Goal: Register for event/course

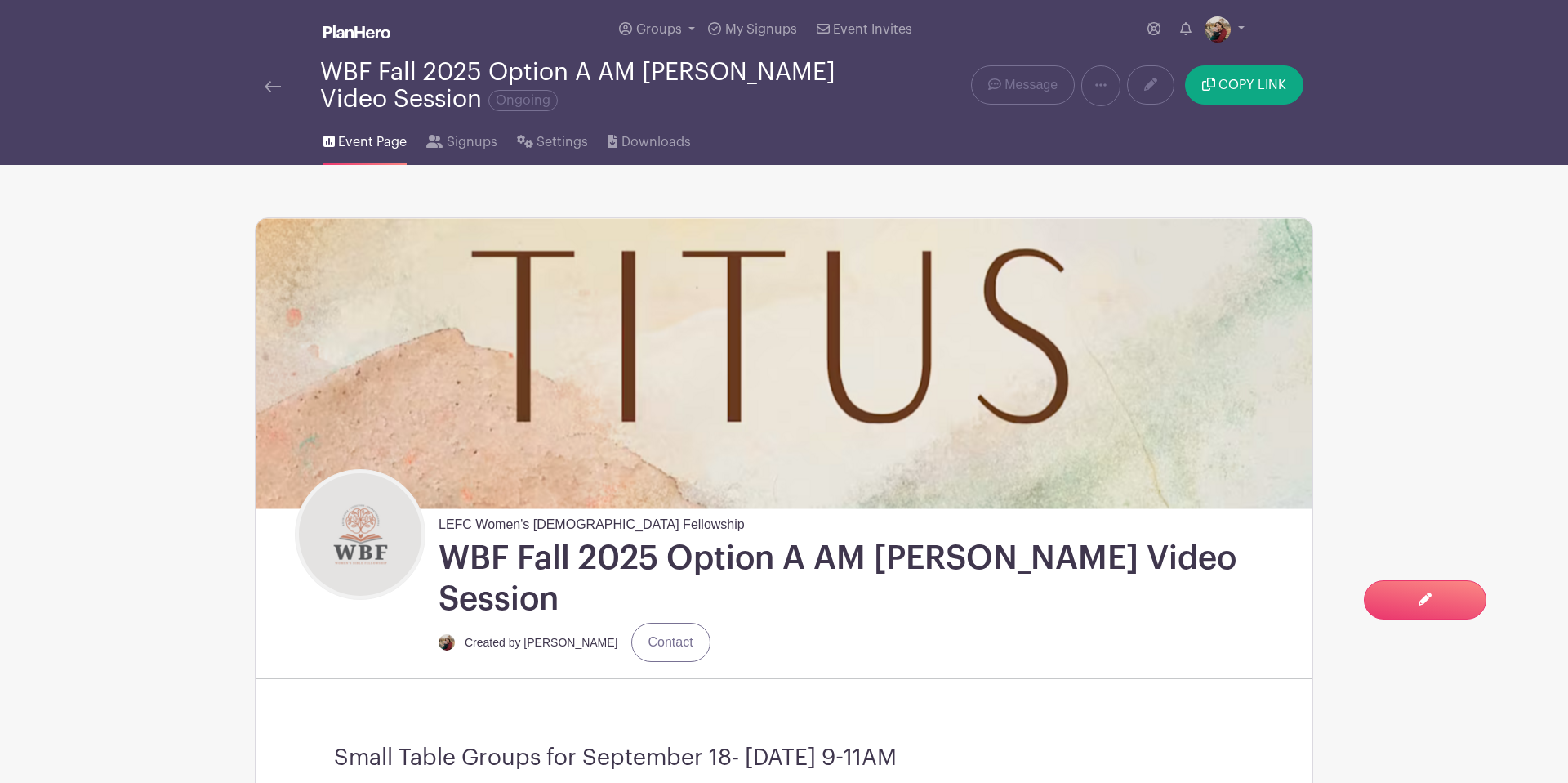
click at [272, 89] on img at bounding box center [273, 86] width 16 height 12
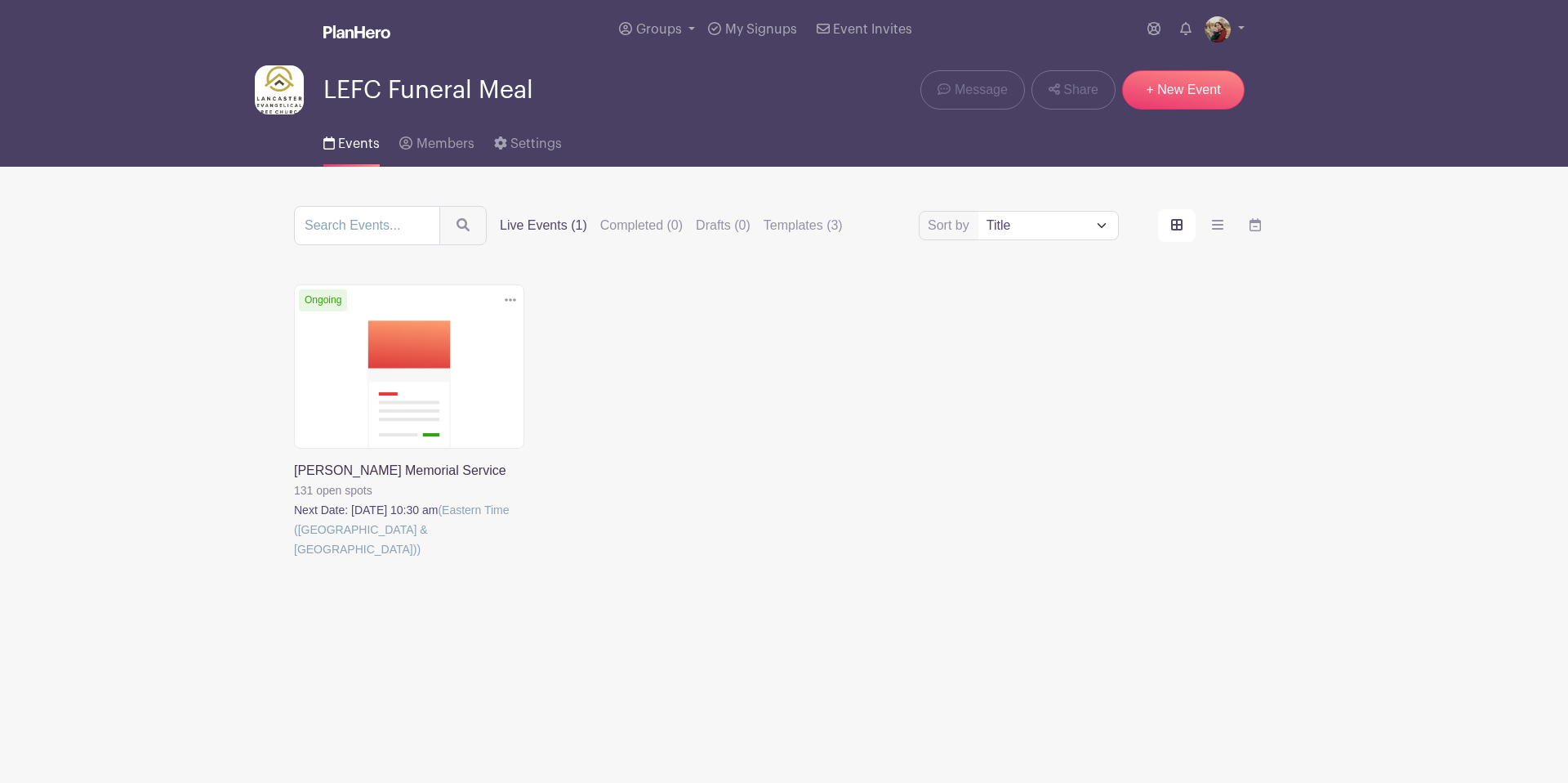
click at [294, 559] on link at bounding box center [294, 559] width 0 height 0
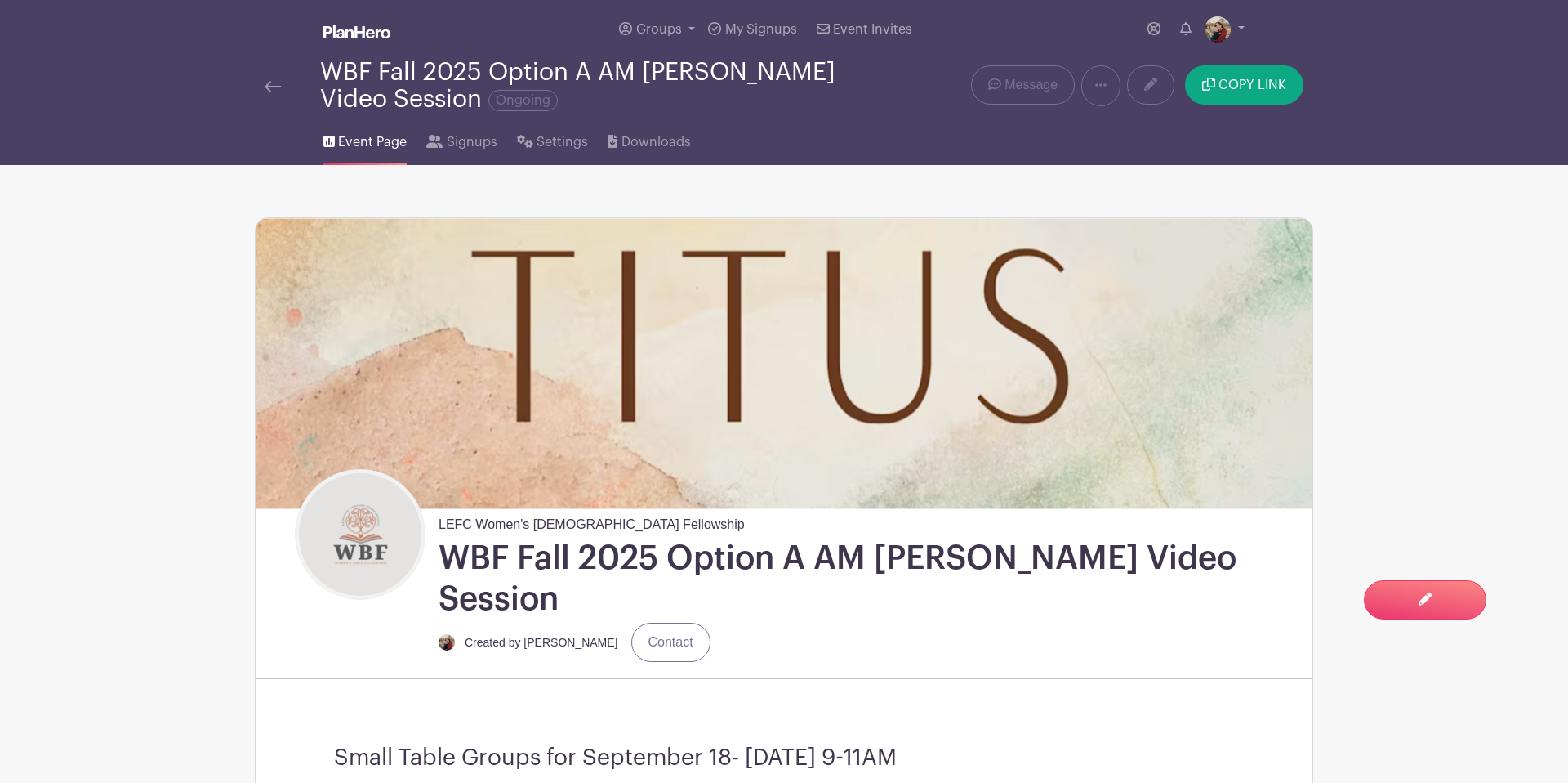
scroll to position [146, 0]
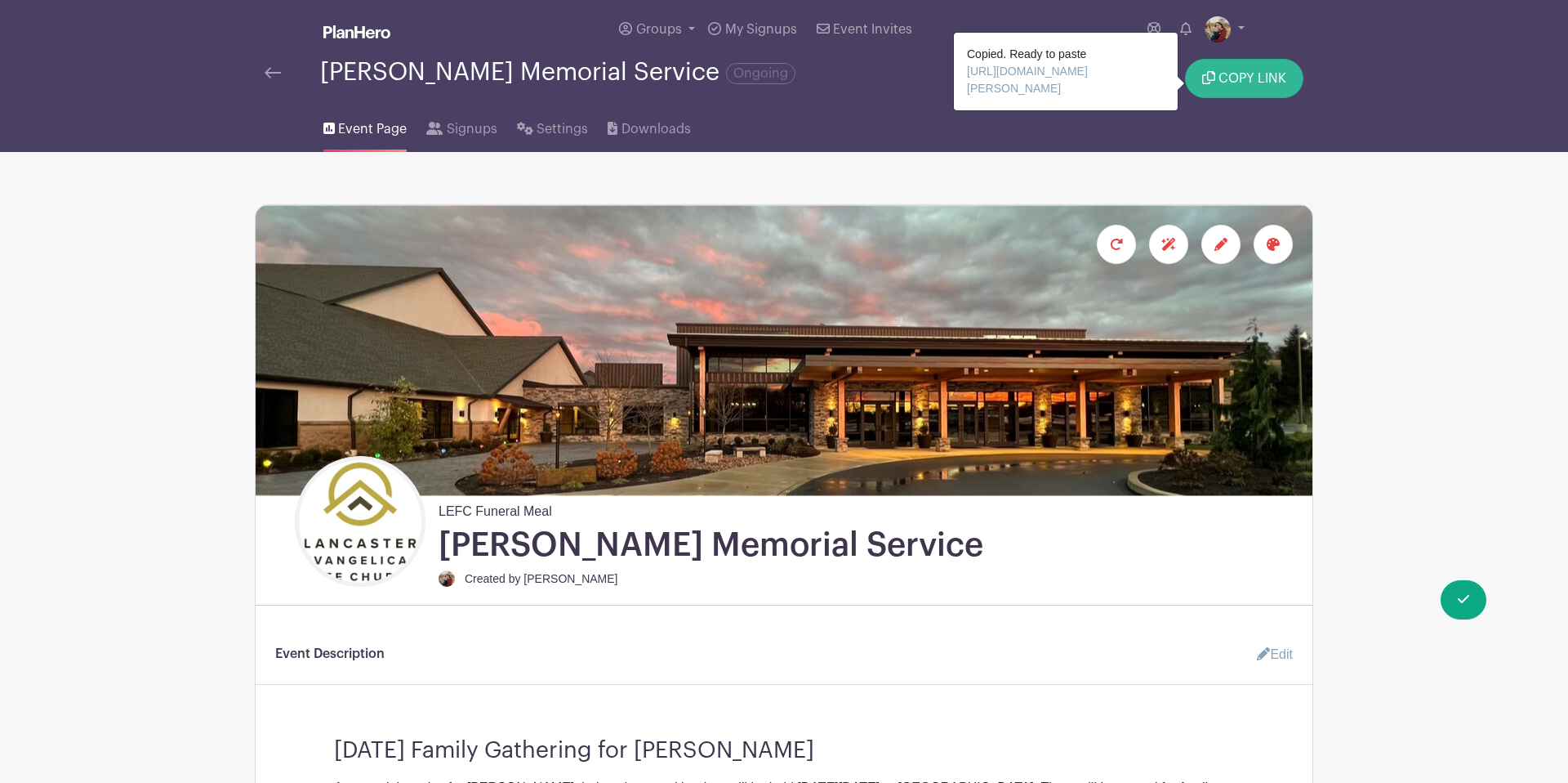
click at [1230, 81] on span "COPY LINK" at bounding box center [1253, 78] width 67 height 13
click at [1268, 85] on span "COPY LINK" at bounding box center [1253, 78] width 67 height 13
drag, startPoint x: 1207, startPoint y: 82, endPoint x: 1162, endPoint y: 63, distance: 48.8
click at [1207, 82] on icon "submit" at bounding box center [1209, 77] width 13 height 13
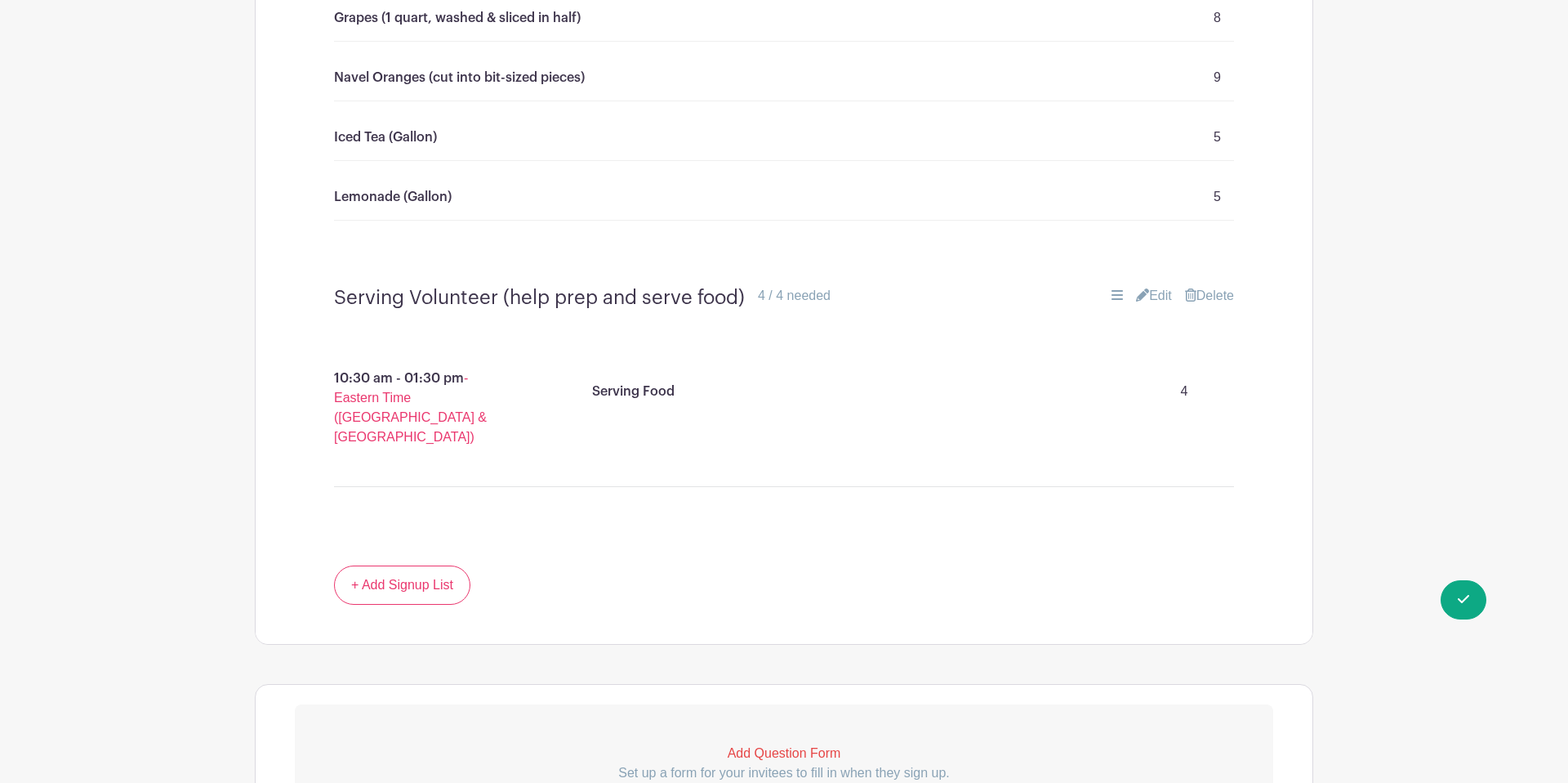
scroll to position [2542, 0]
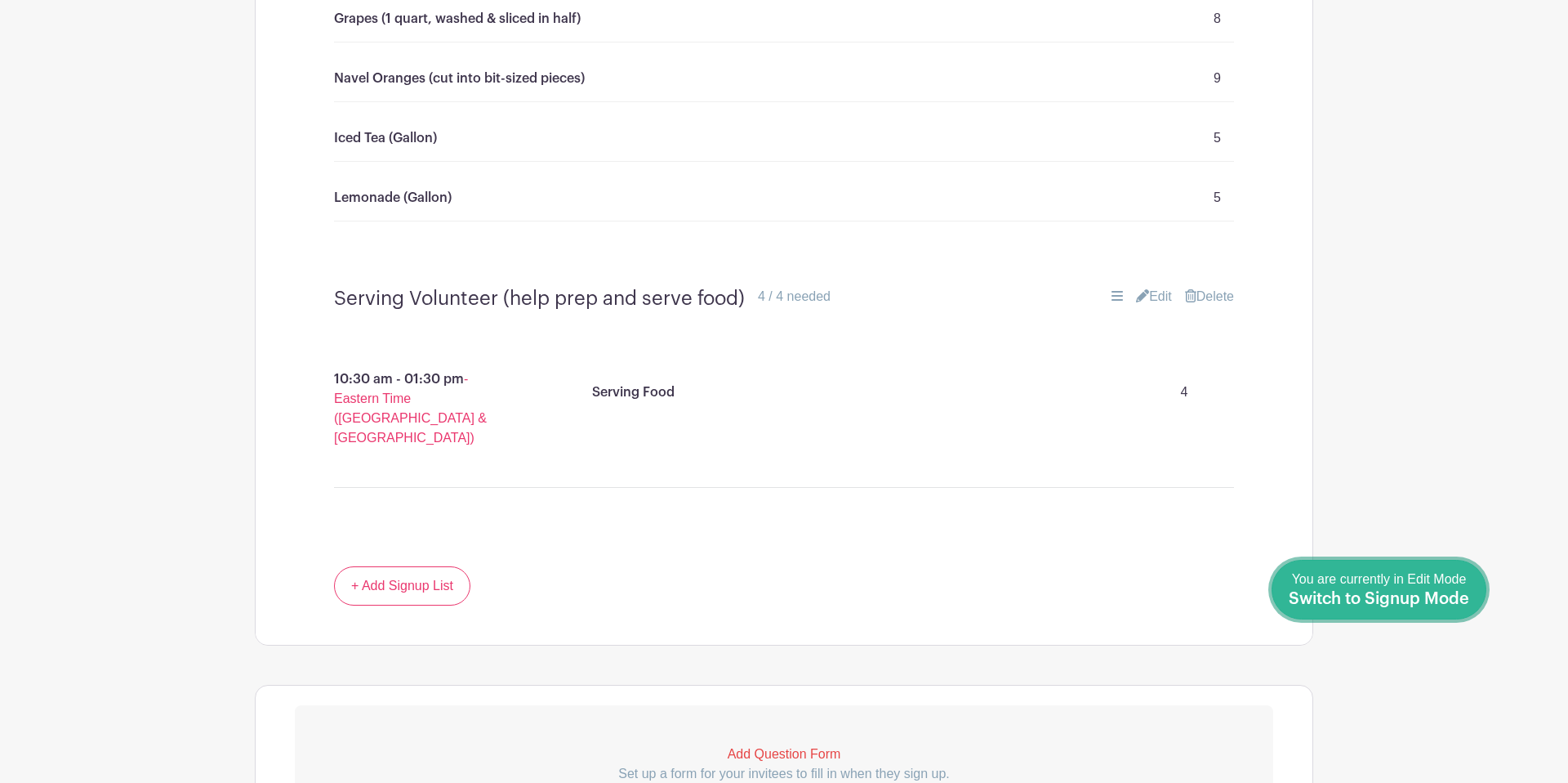
click at [1431, 602] on span "Switch to Signup Mode" at bounding box center [1379, 599] width 180 height 16
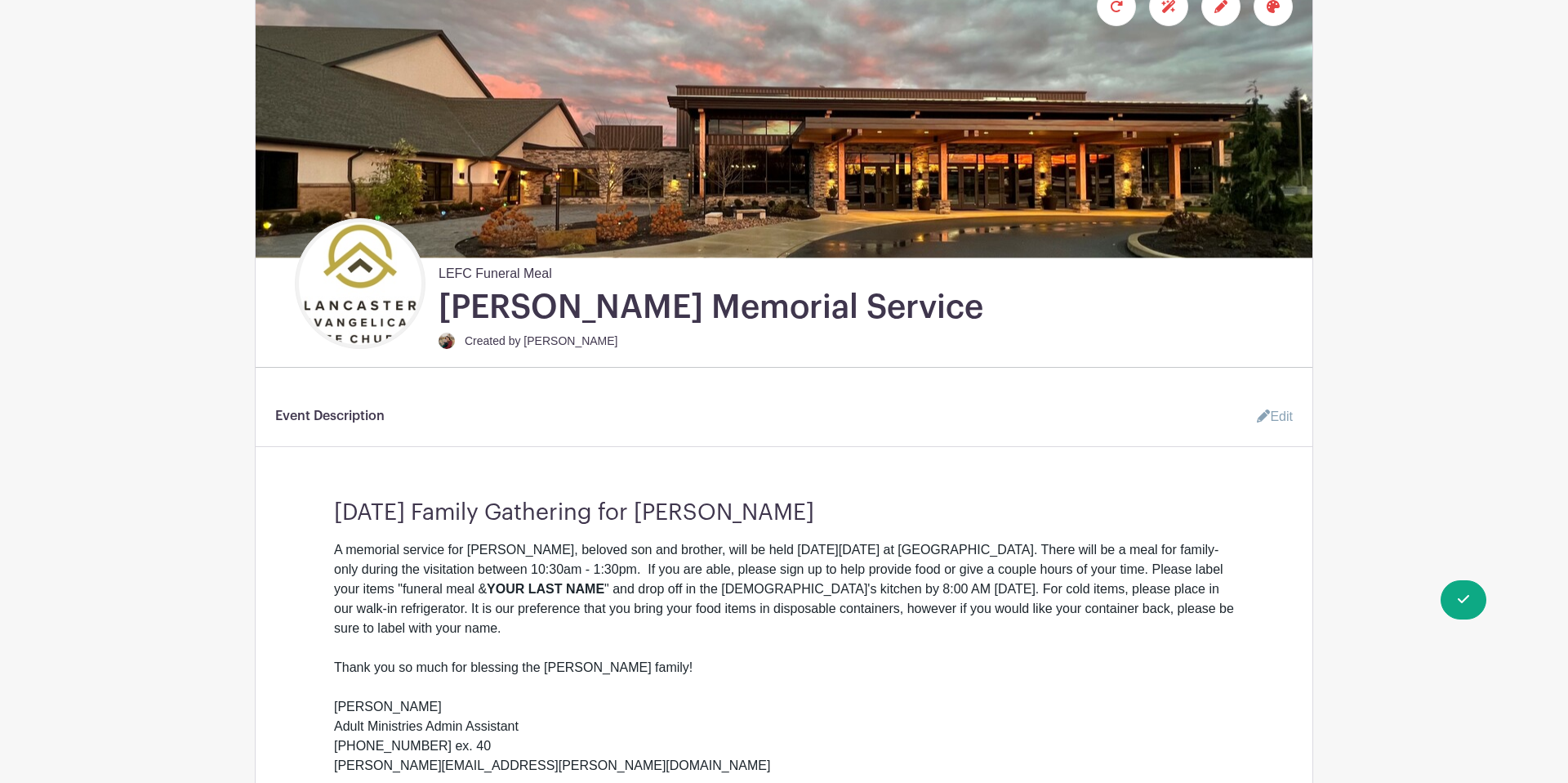
scroll to position [271, 0]
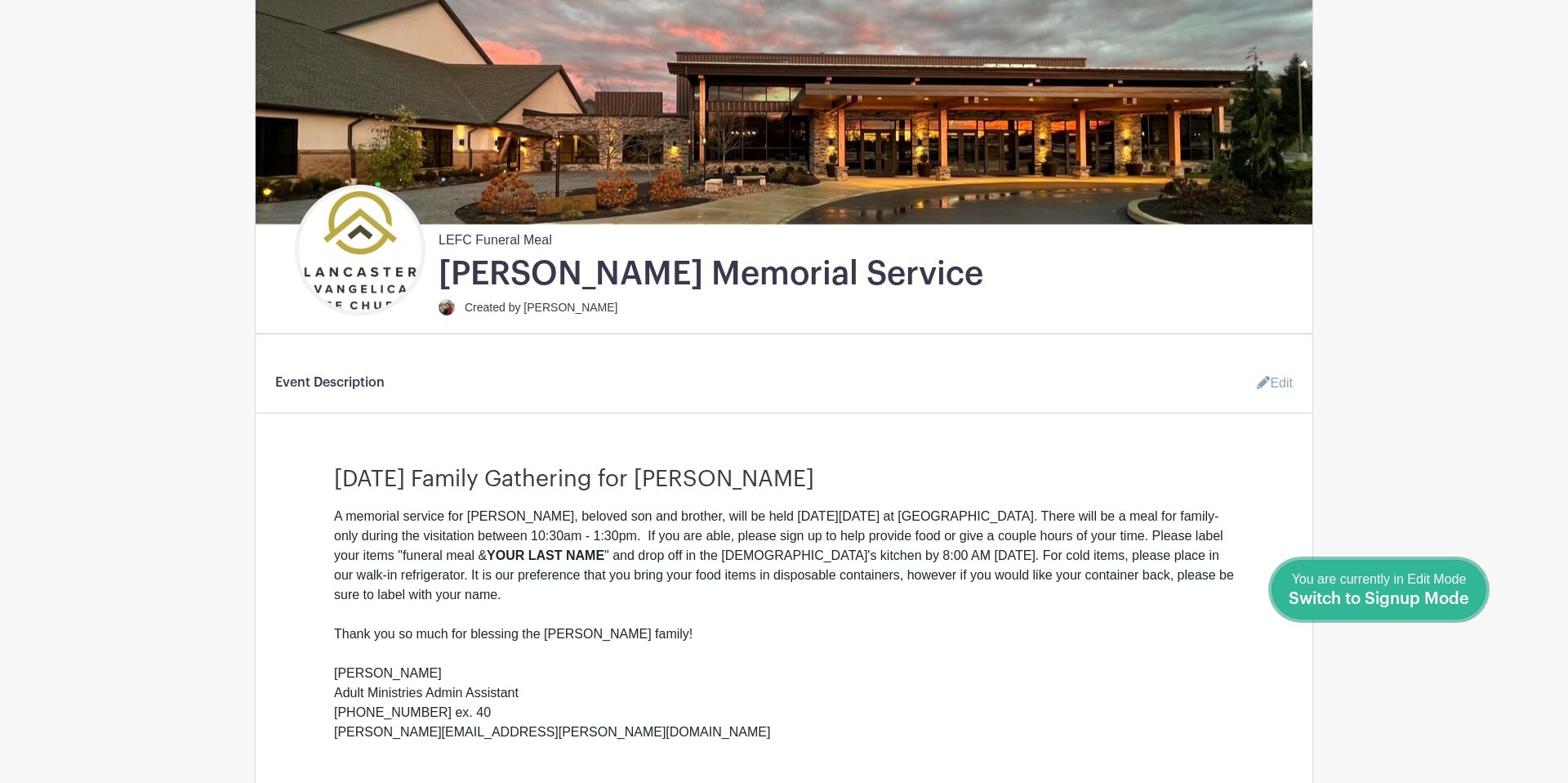
click at [1462, 595] on span "Switch to Signup Mode" at bounding box center [1379, 599] width 180 height 16
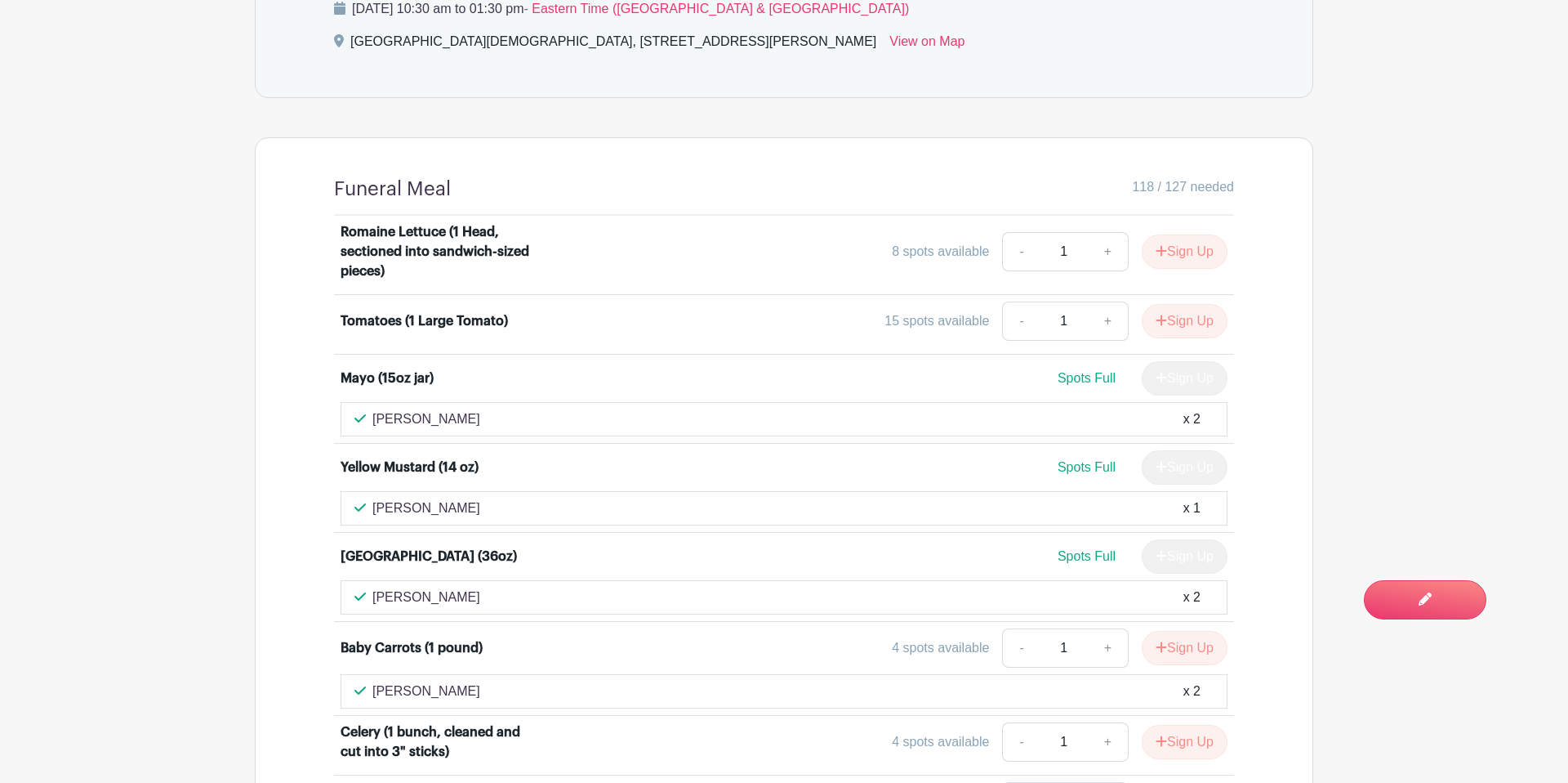
click at [1352, 343] on main "Groups All Groups LEFC Funeral Meal LEFC Women's [DEMOGRAPHIC_DATA] Add New Gro…" at bounding box center [784, 486] width 1568 height 3308
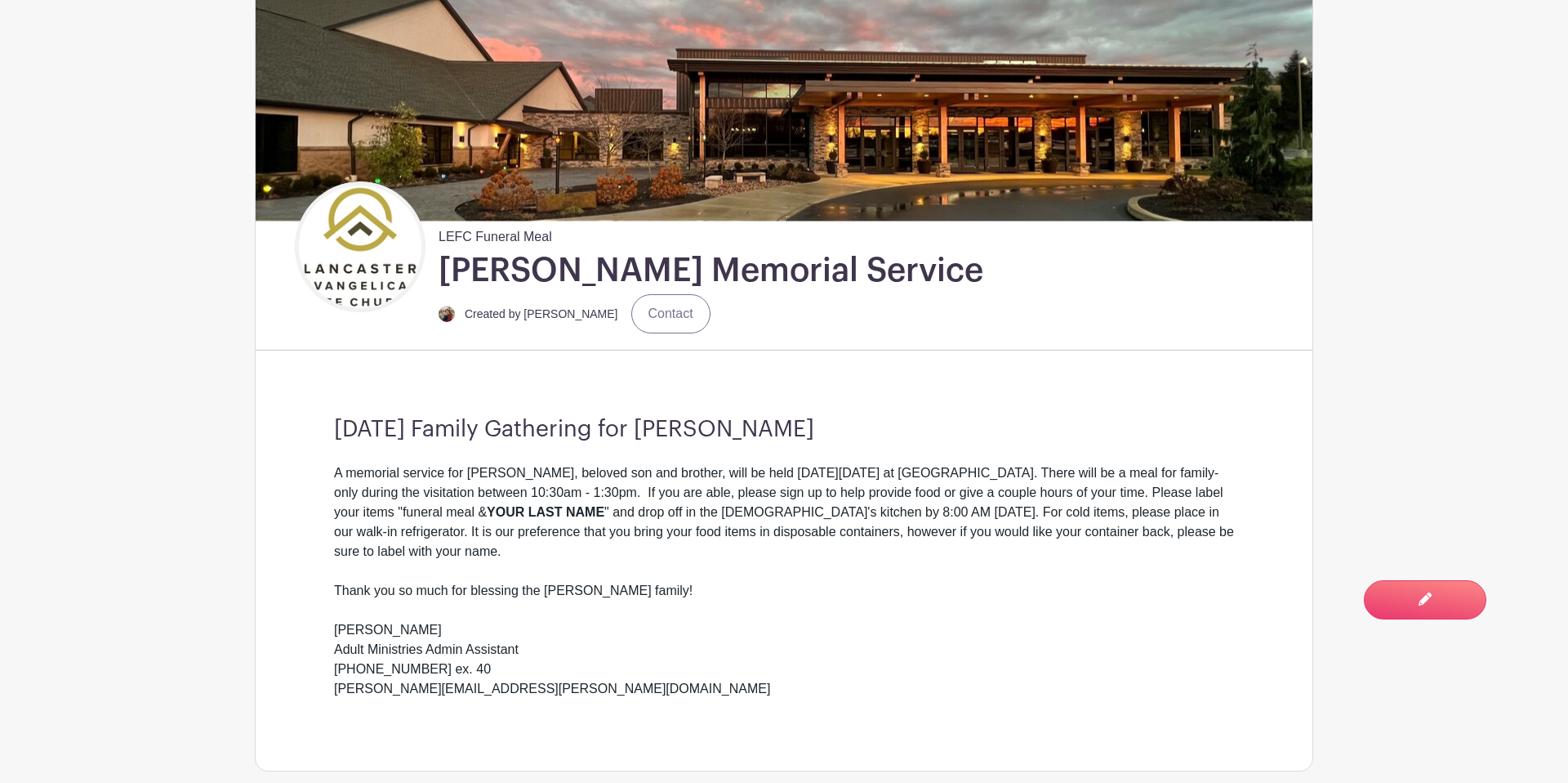
scroll to position [273, 0]
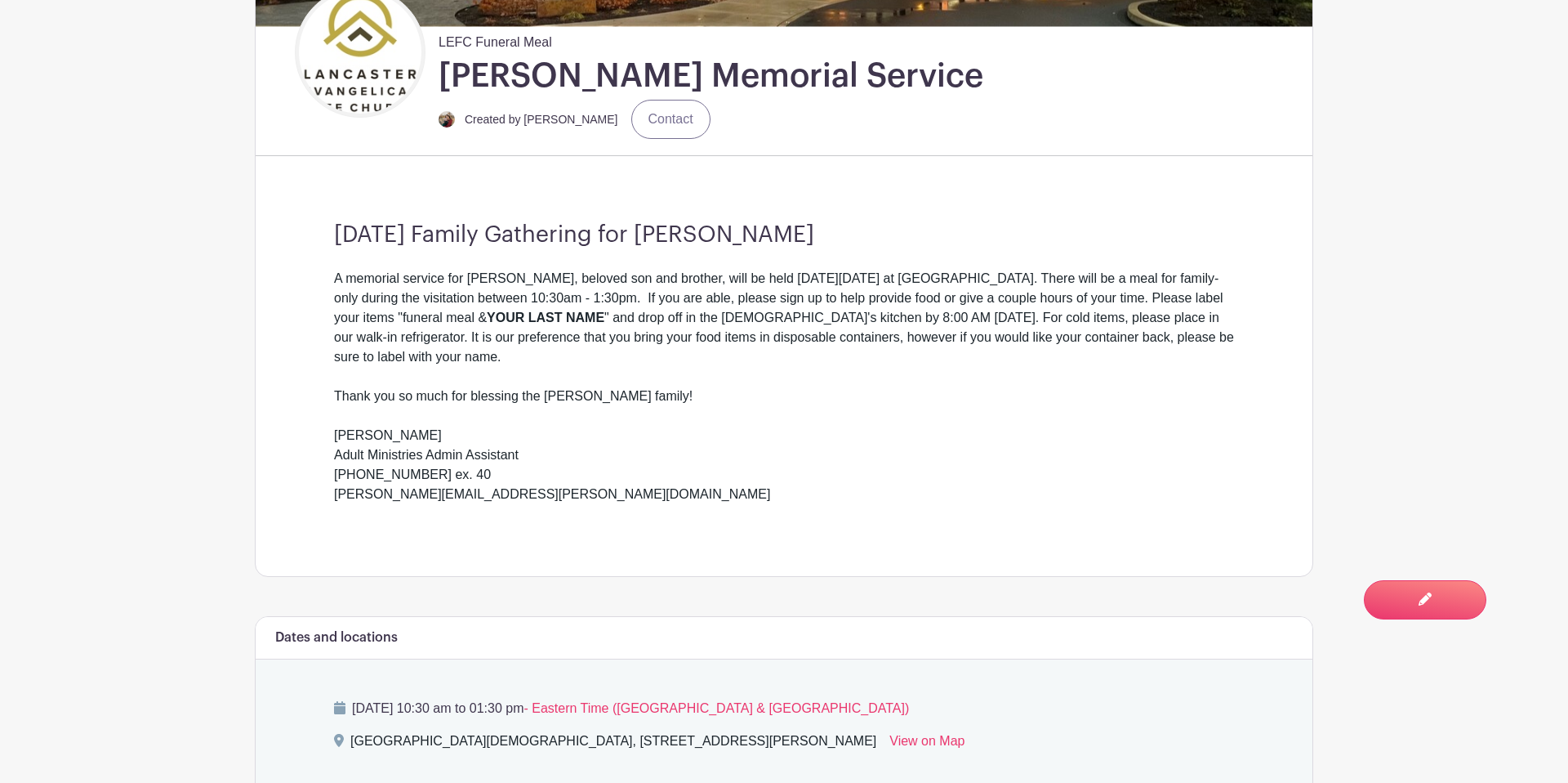
scroll to position [549, 0]
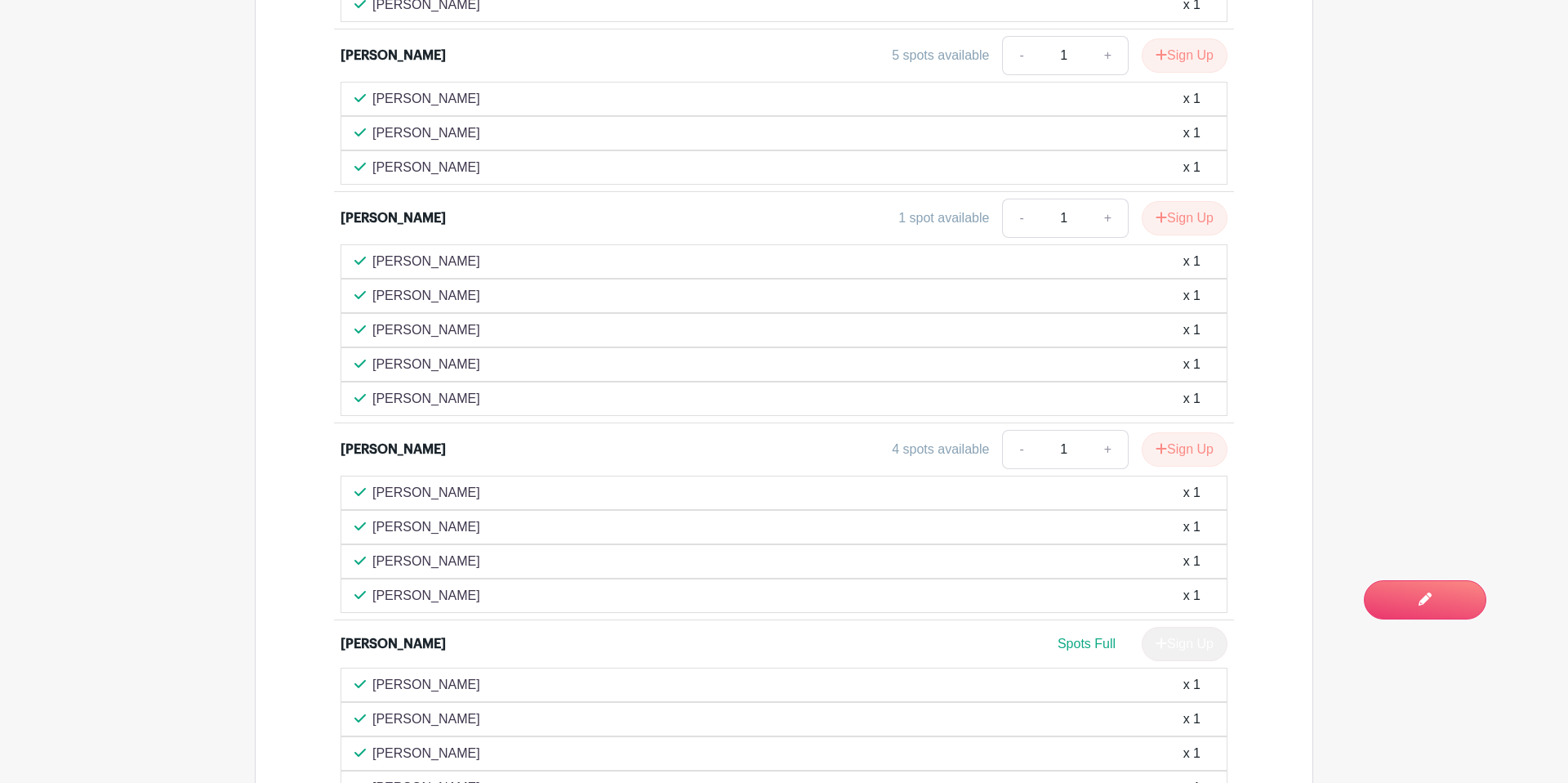
scroll to position [4108, 0]
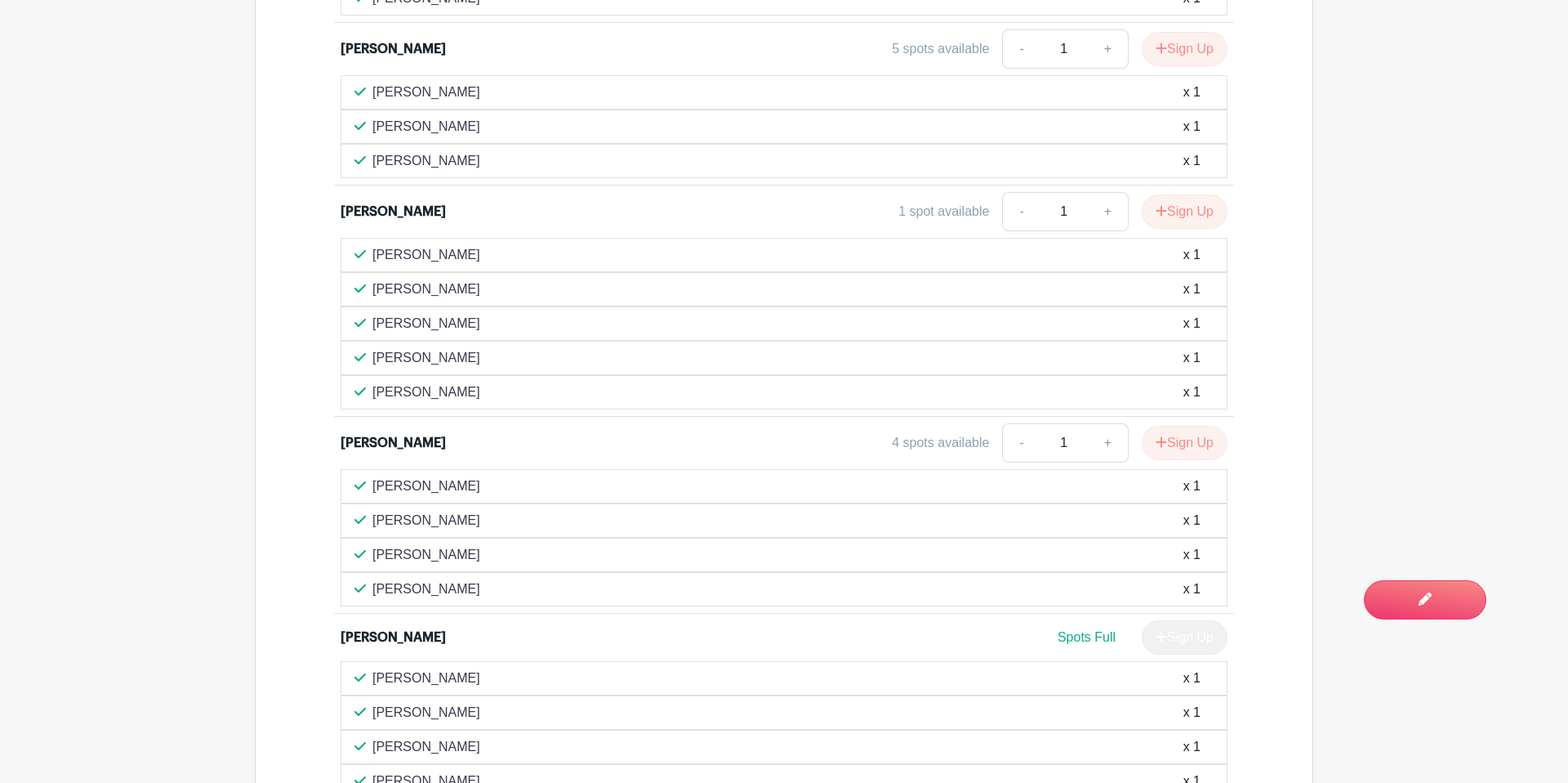
drag, startPoint x: 389, startPoint y: 405, endPoint x: 416, endPoint y: 417, distance: 29.5
click at [393, 423] on div "Ashley Martin 4 spots available - 1 + Sign Up" at bounding box center [784, 446] width 887 height 46
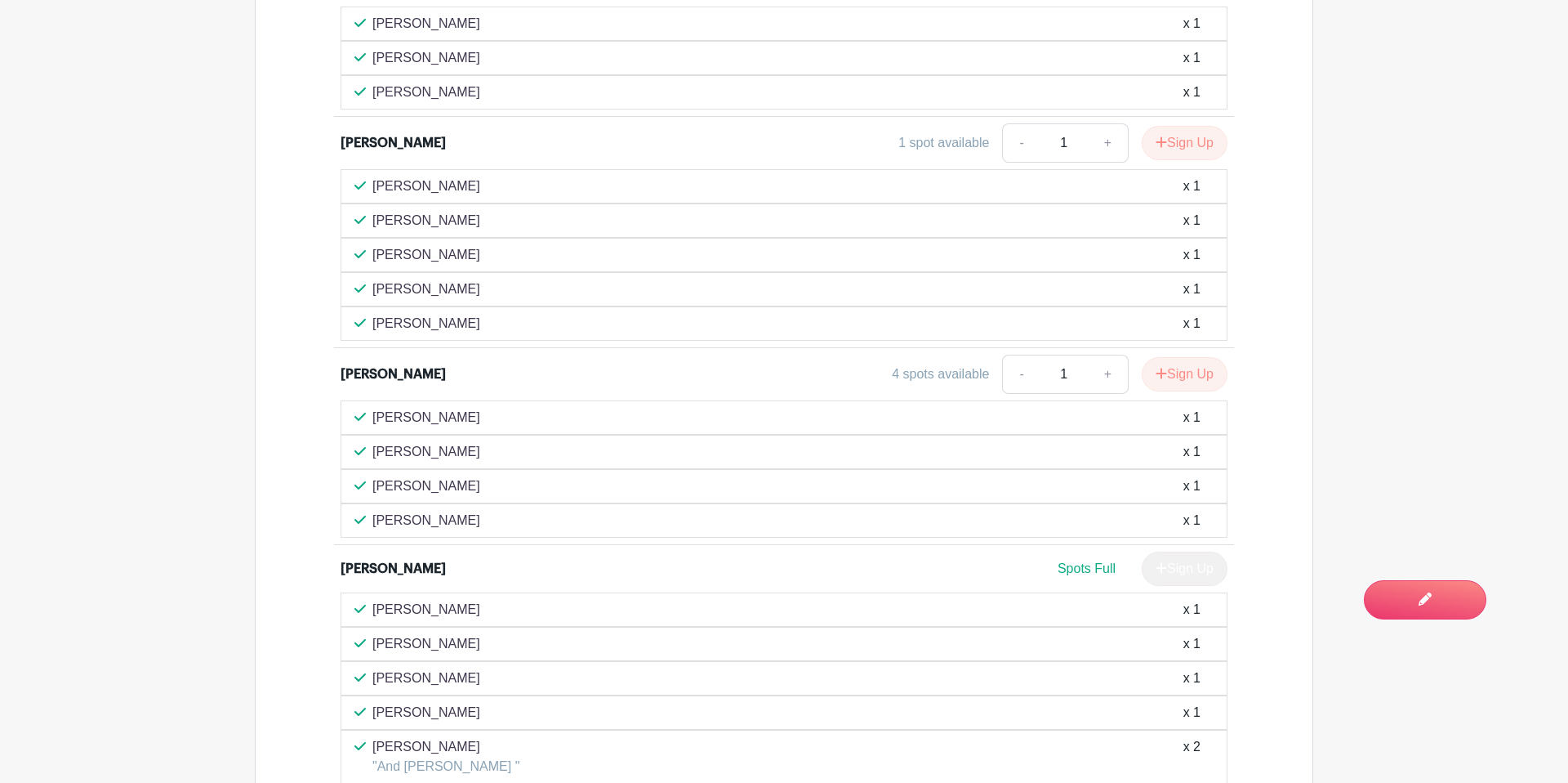
scroll to position [4184, 0]
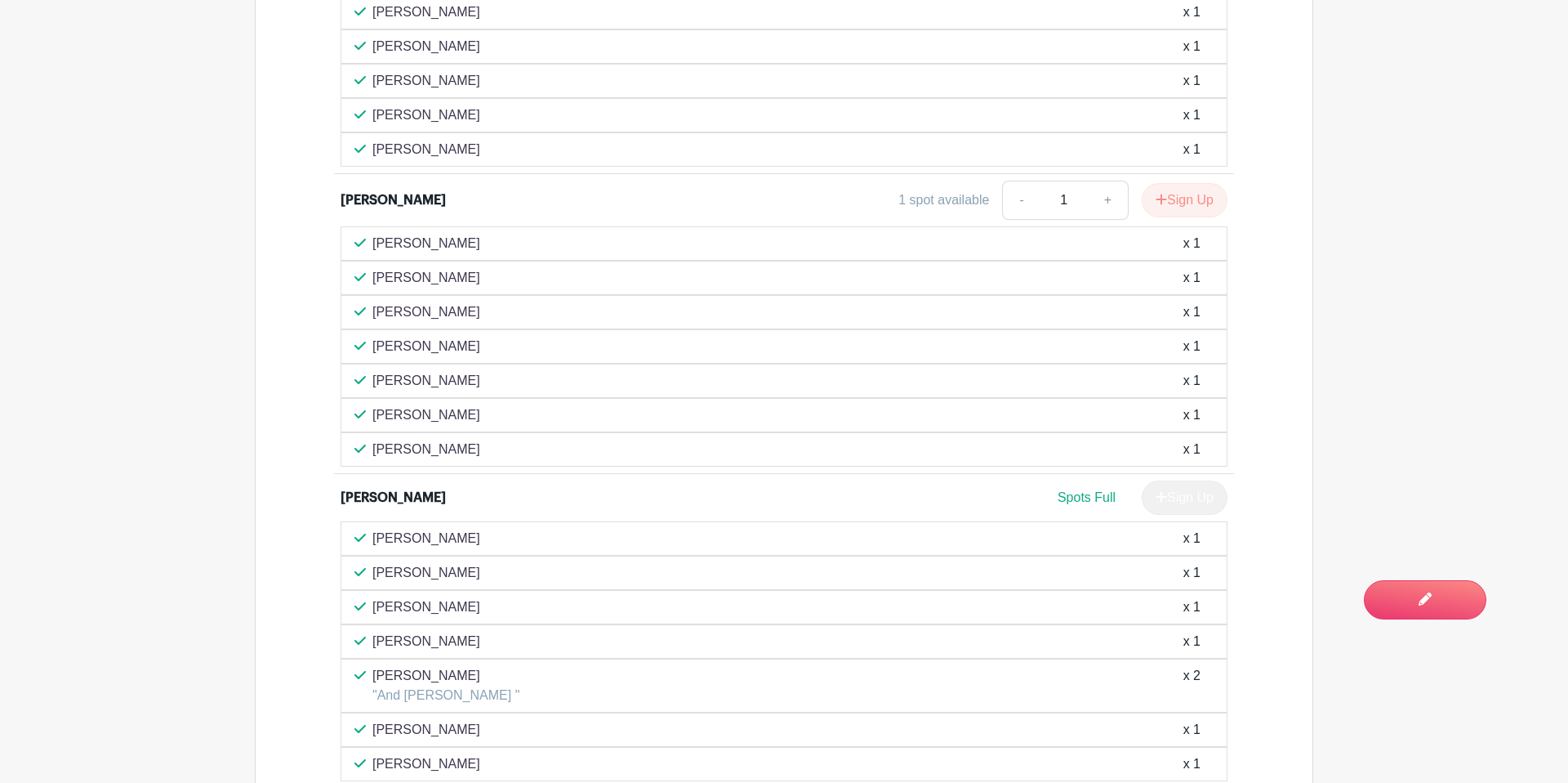
scroll to position [4589, 0]
drag, startPoint x: 373, startPoint y: 268, endPoint x: 471, endPoint y: 277, distance: 98.4
click at [471, 296] on div "[PERSON_NAME] x 1" at bounding box center [784, 314] width 887 height 35
drag, startPoint x: 372, startPoint y: 226, endPoint x: 468, endPoint y: 239, distance: 96.9
click at [468, 269] on p "[PERSON_NAME]" at bounding box center [426, 279] width 108 height 20
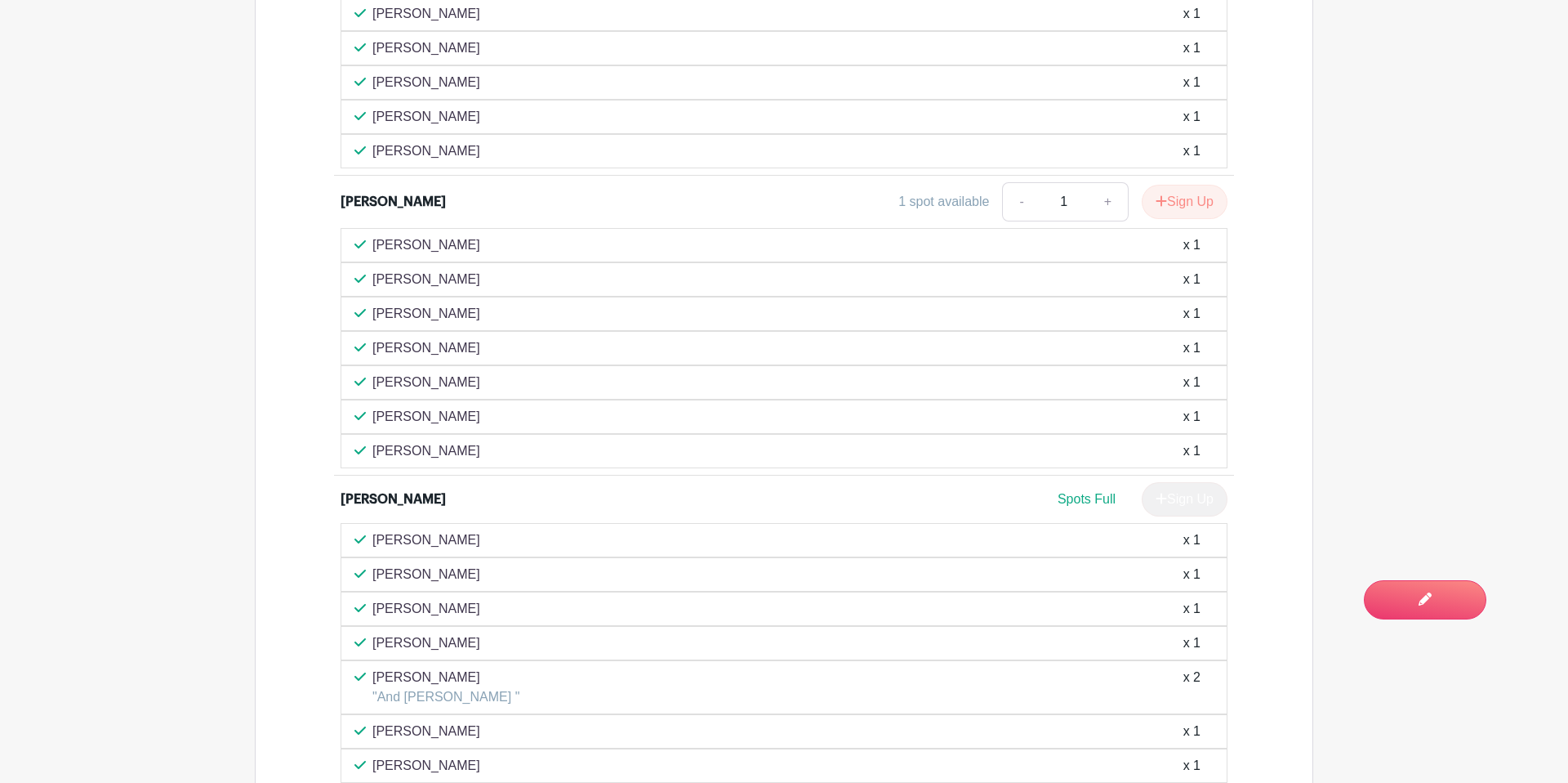
drag, startPoint x: 888, startPoint y: 158, endPoint x: 984, endPoint y: 155, distance: 96.0
click at [984, 182] on div "1 spot available - 1 + Sign Up" at bounding box center [896, 202] width 666 height 40
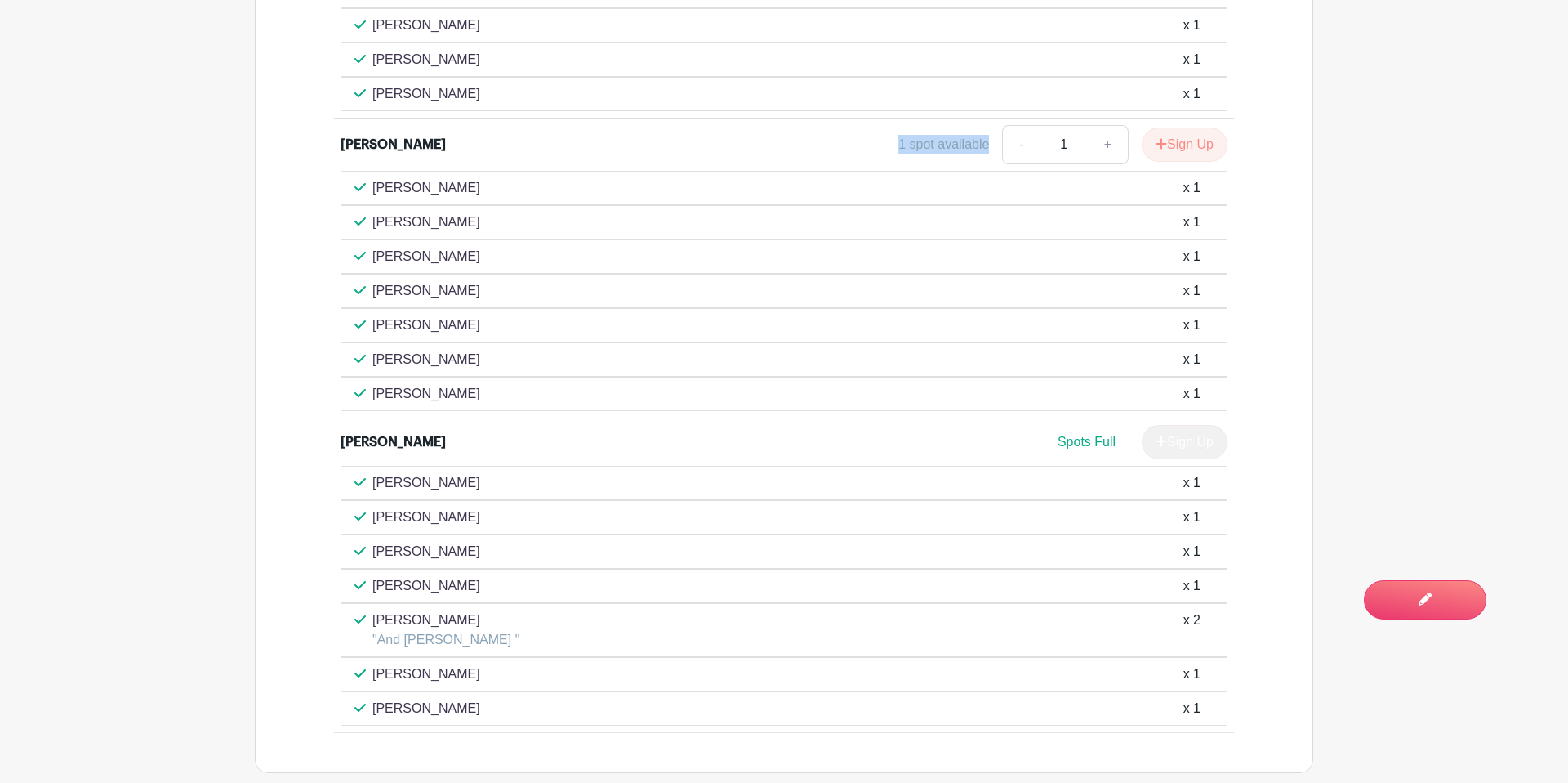
scroll to position [4610, 0]
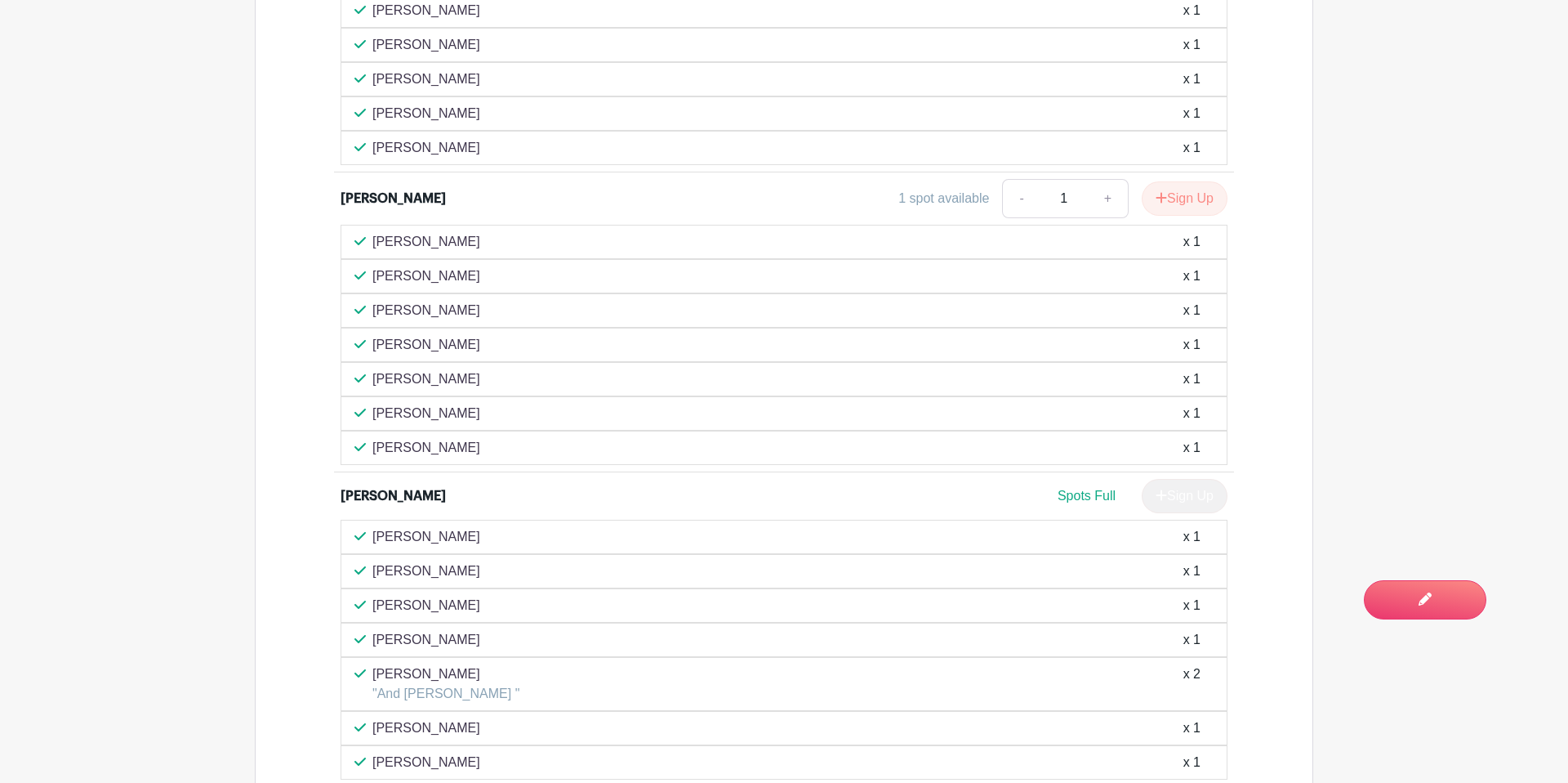
scroll to position [4592, 0]
drag, startPoint x: 374, startPoint y: 194, endPoint x: 478, endPoint y: 195, distance: 104.0
click at [478, 233] on div "[PERSON_NAME] x 1" at bounding box center [784, 243] width 859 height 20
click at [474, 439] on div "[PERSON_NAME] x 1" at bounding box center [784, 449] width 859 height 20
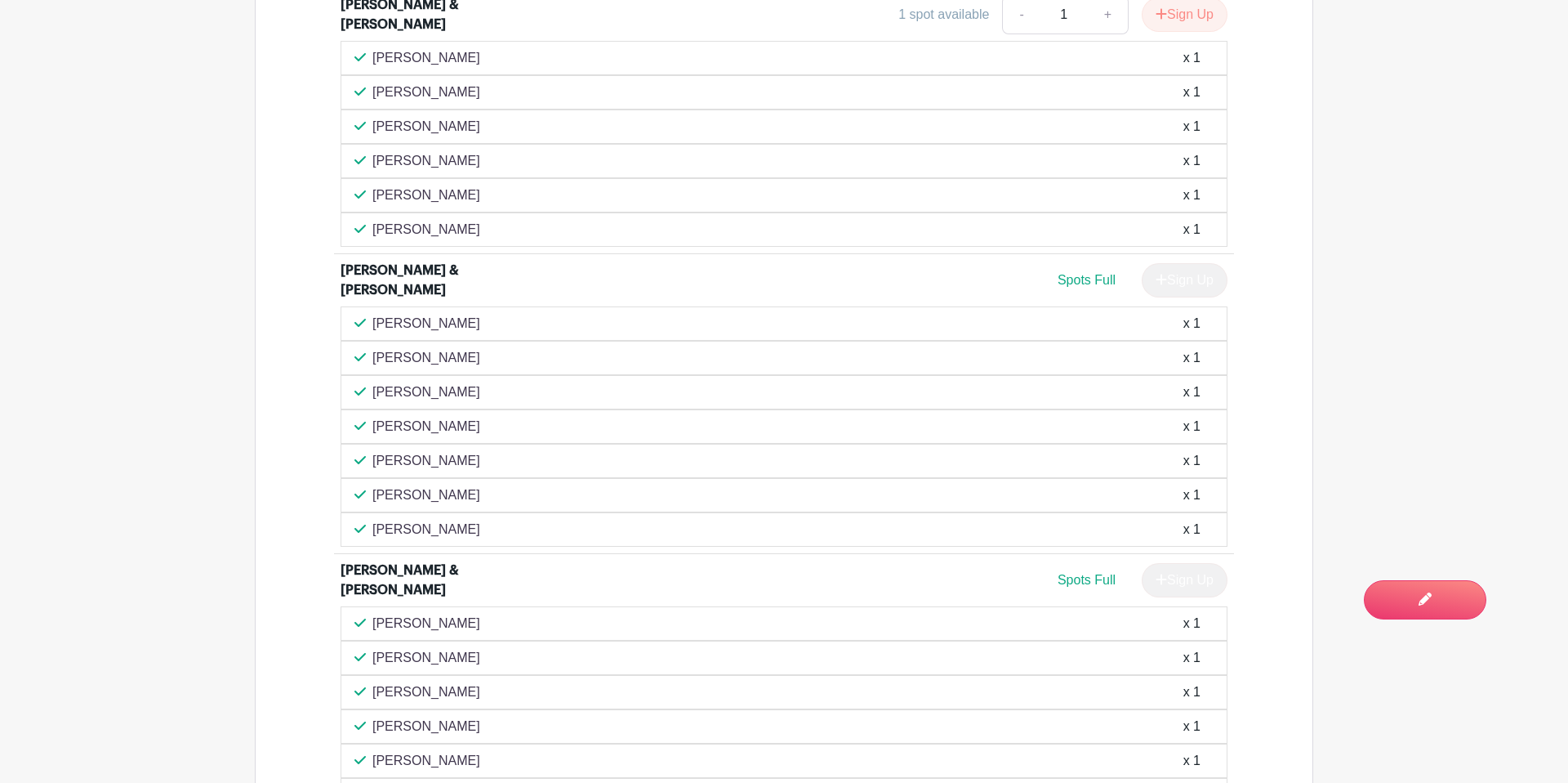
scroll to position [2391, 0]
drag, startPoint x: 454, startPoint y: 417, endPoint x: 370, endPoint y: 417, distance: 84.0
click at [370, 452] on div "[PERSON_NAME] x 1" at bounding box center [784, 462] width 859 height 20
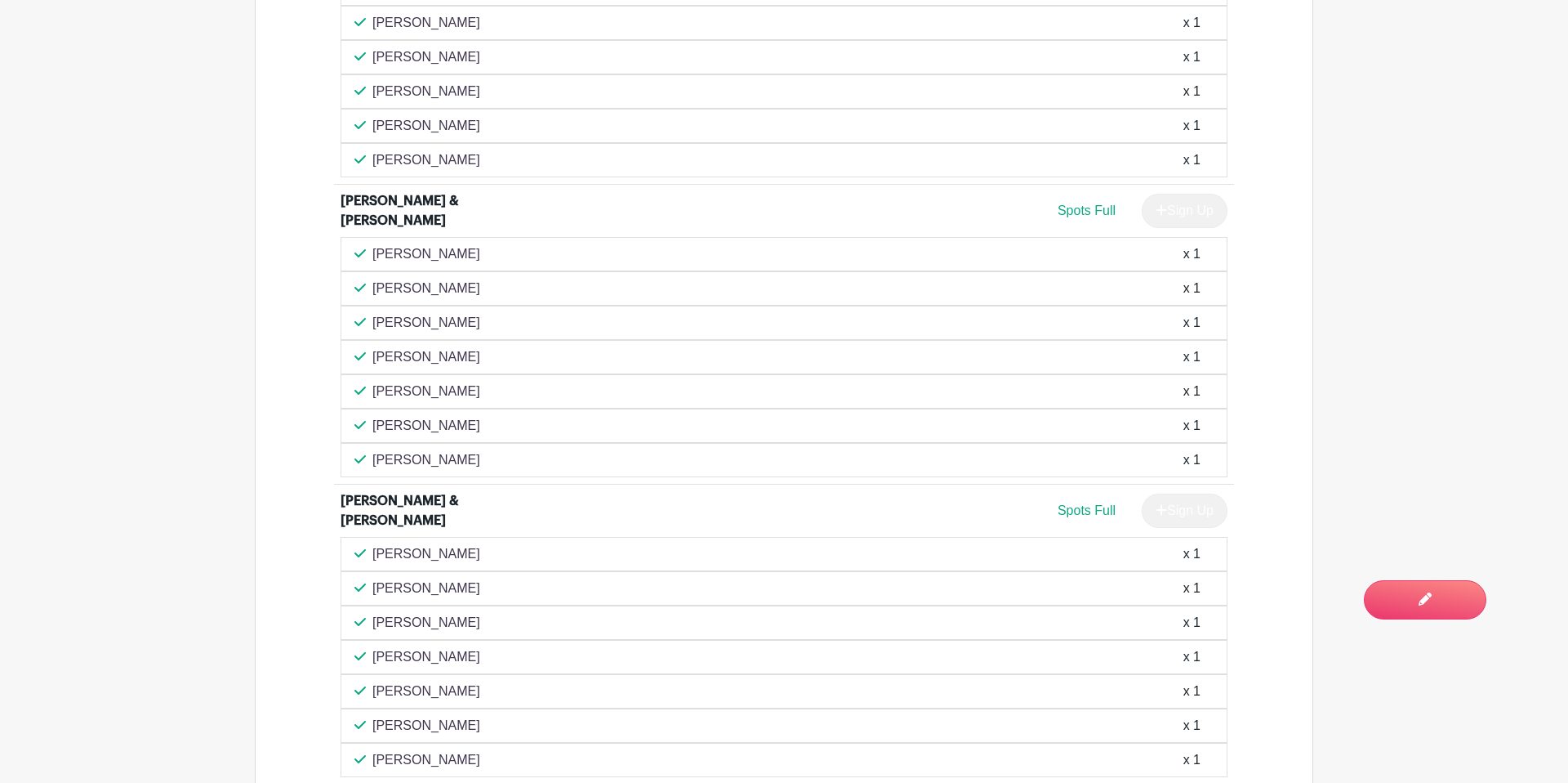
scroll to position [2477, 0]
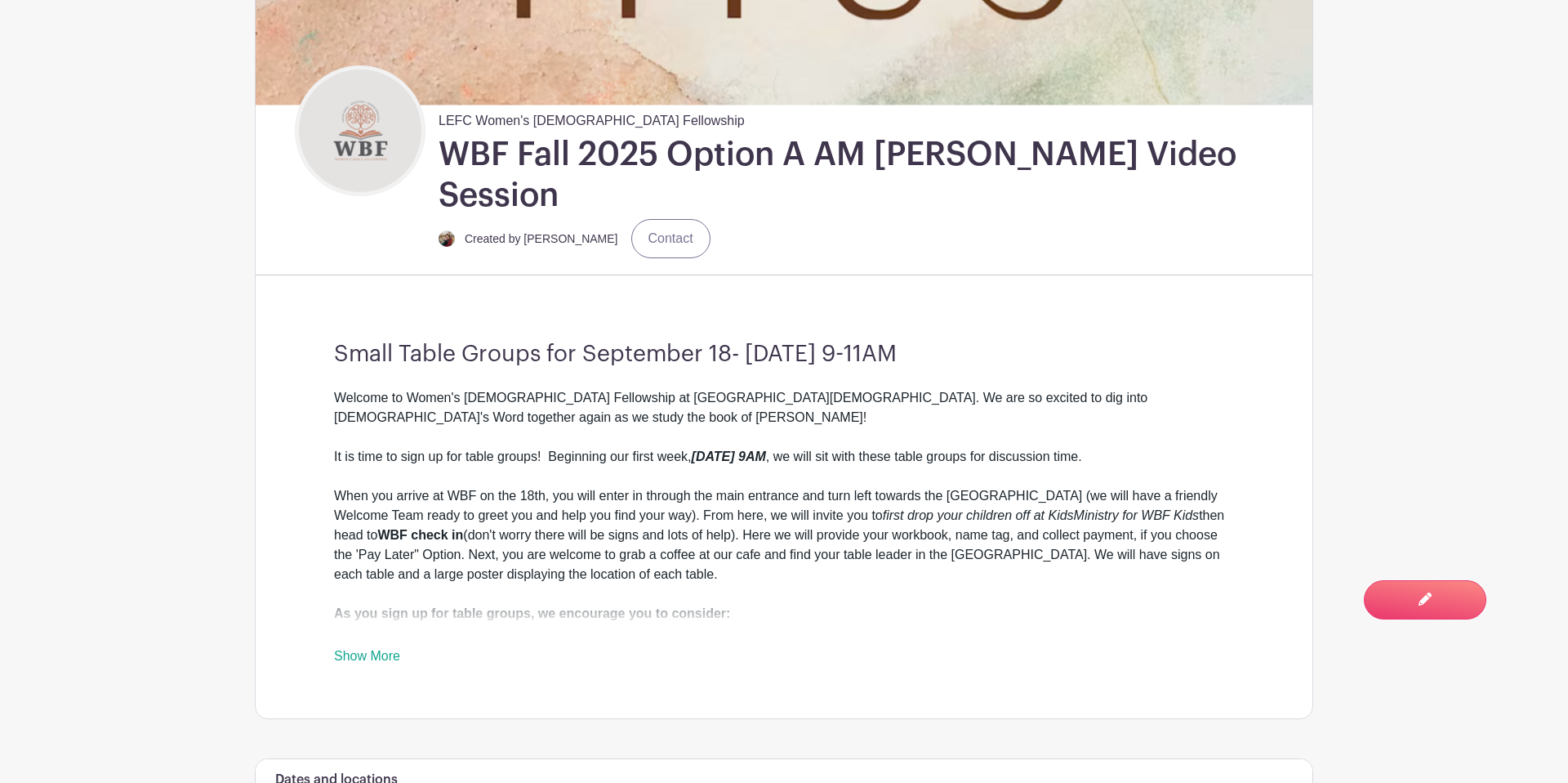
scroll to position [405, 0]
click at [366, 647] on link "Show More" at bounding box center [367, 657] width 66 height 21
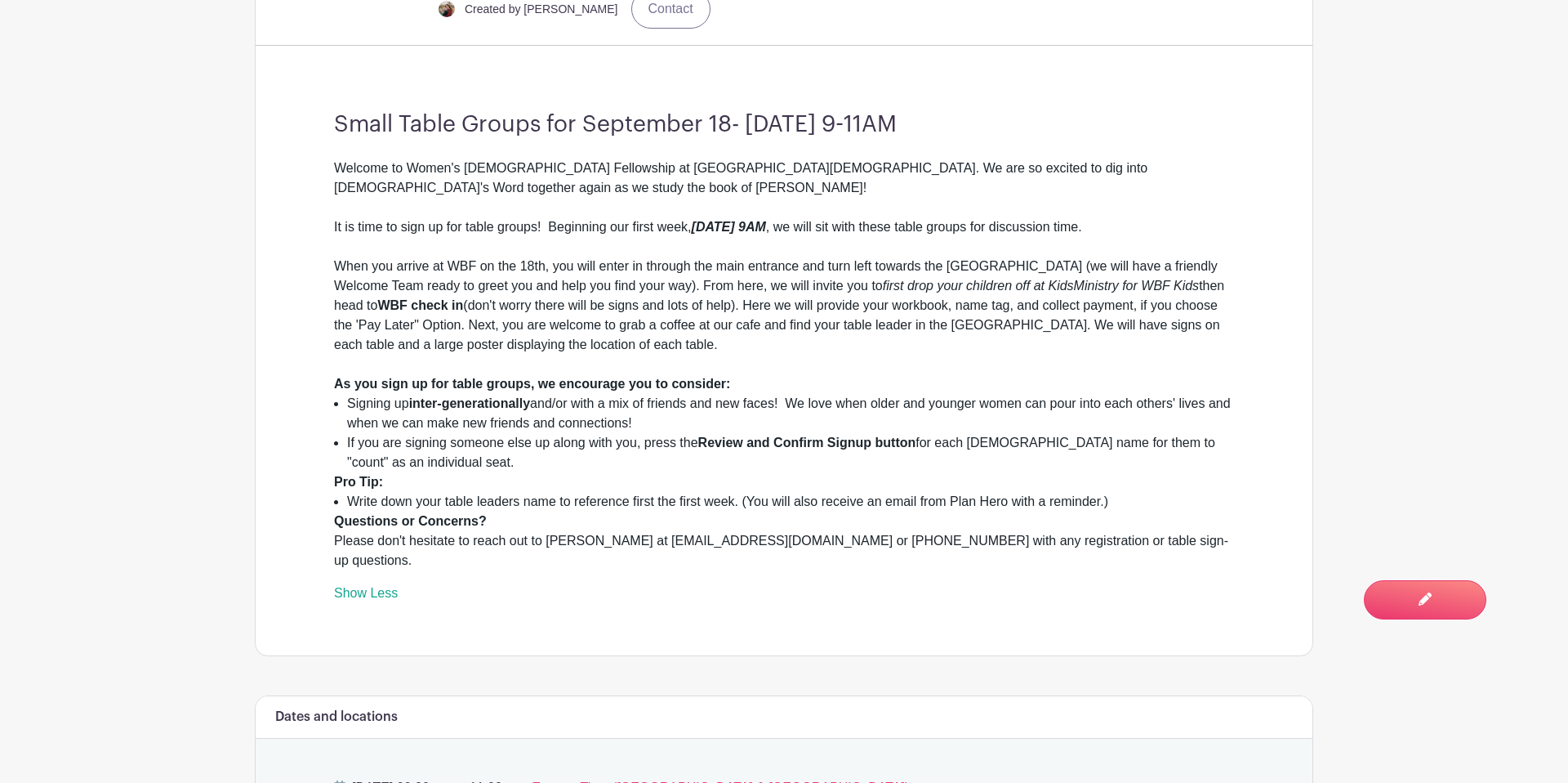
scroll to position [635, 0]
